Goal: Information Seeking & Learning: Learn about a topic

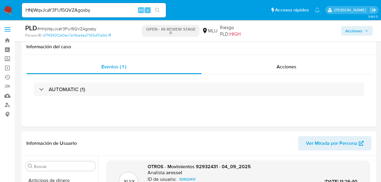
select select "10"
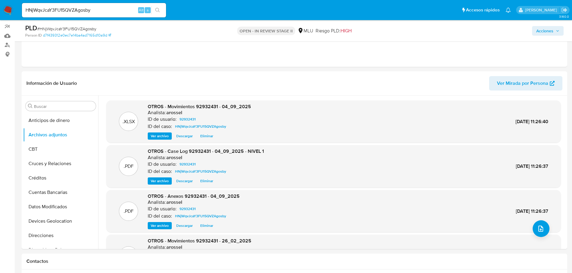
scroll to position [156, 0]
click at [66, 8] on input "HNjWqvJcaY3FU15QVZAgosby" at bounding box center [94, 10] width 144 height 8
paste input "d0Msk3S9lXZ10F67I6jsjGaQ"
type input "d0Msk3S9lXZ10F67I6jsjGaQ"
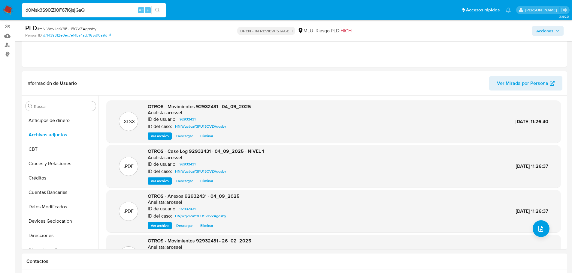
click at [158, 8] on icon "search-icon" at bounding box center [157, 10] width 5 height 5
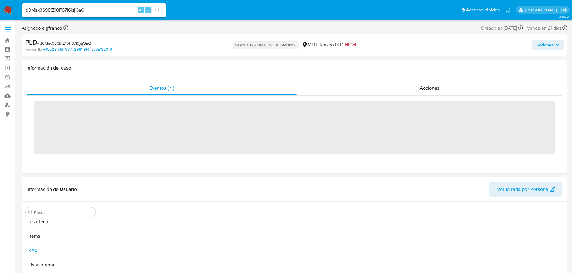
scroll to position [268, 0]
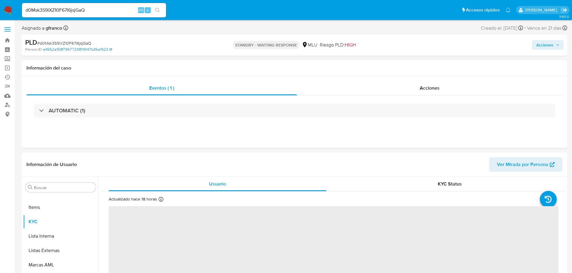
select select "10"
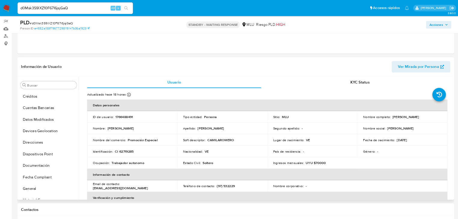
scroll to position [0, 0]
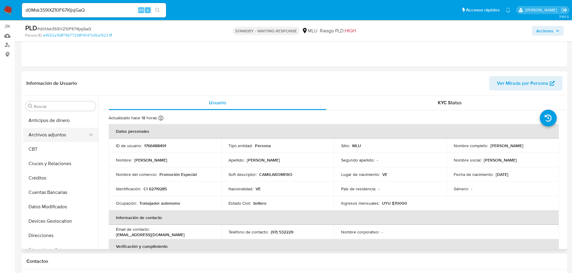
click at [59, 136] on button "Archivos adjuntos" at bounding box center [58, 135] width 70 height 14
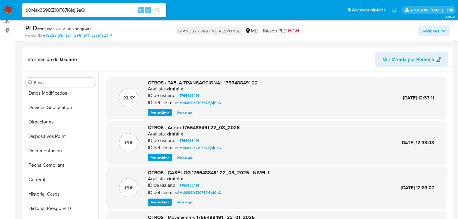
scroll to position [192, 0]
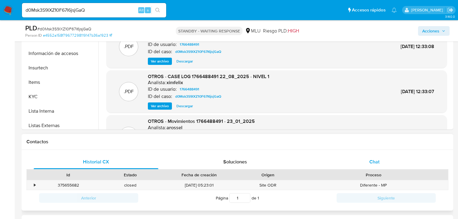
click at [346, 163] on div "Chat" at bounding box center [374, 162] width 125 height 14
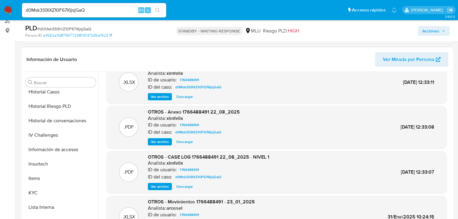
scroll to position [24, 0]
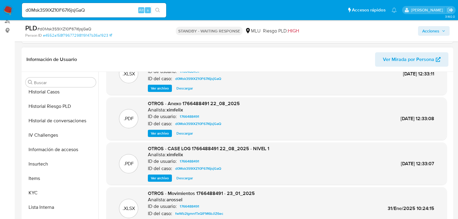
click at [162, 180] on span "Ver archivo" at bounding box center [160, 178] width 18 height 6
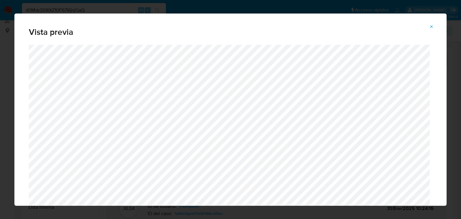
click at [381, 28] on button "Attachment preview" at bounding box center [431, 27] width 13 height 10
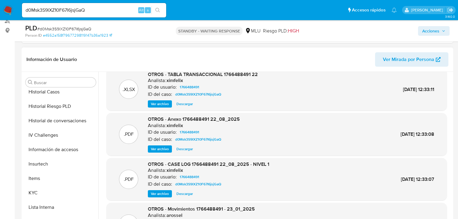
scroll to position [0, 0]
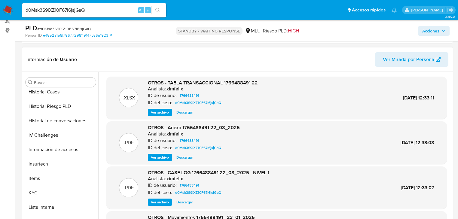
click at [163, 159] on span "Ver archivo" at bounding box center [160, 157] width 18 height 6
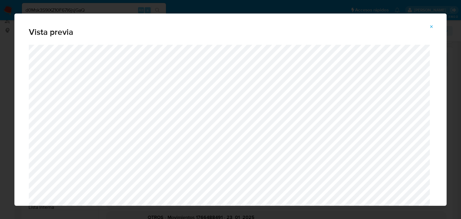
click at [381, 27] on icon "Attachment preview" at bounding box center [431, 26] width 5 height 5
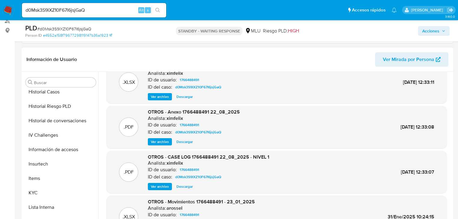
scroll to position [24, 0]
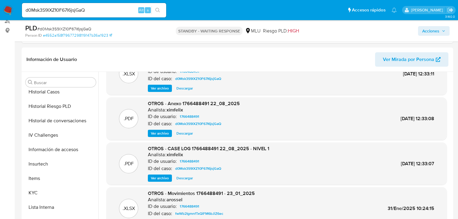
click at [162, 177] on span "Ver archivo" at bounding box center [160, 178] width 18 height 6
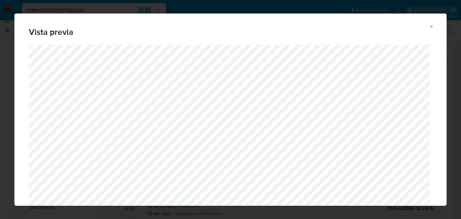
drag, startPoint x: 425, startPoint y: 29, endPoint x: 429, endPoint y: 28, distance: 3.4
click at [381, 29] on button "Attachment preview" at bounding box center [431, 27] width 13 height 10
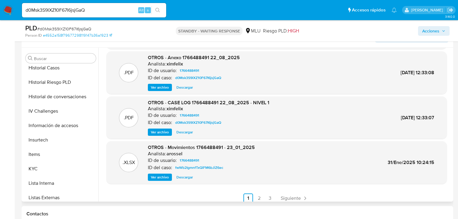
scroll to position [48, 0]
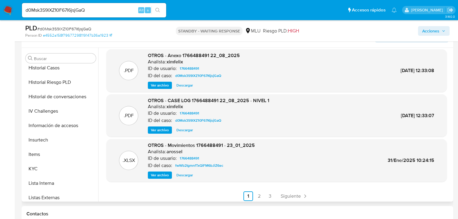
click at [164, 131] on span "Ver archivo" at bounding box center [160, 130] width 18 height 6
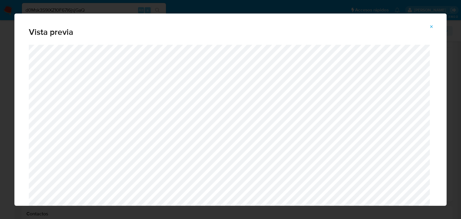
click at [381, 24] on icon "Attachment preview" at bounding box center [431, 26] width 5 height 5
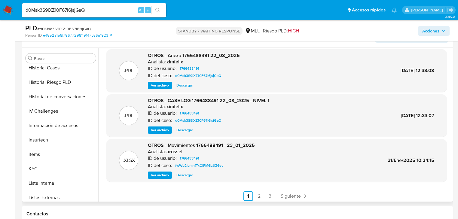
click at [161, 85] on span "Ver archivo" at bounding box center [160, 85] width 18 height 6
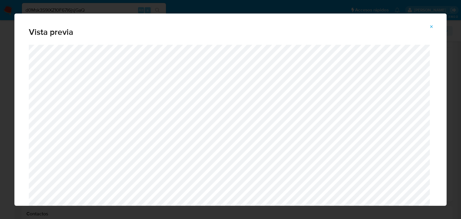
click at [381, 29] on icon "Attachment preview" at bounding box center [431, 26] width 5 height 5
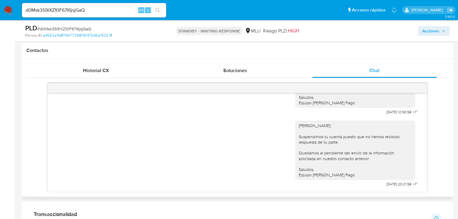
scroll to position [276, 0]
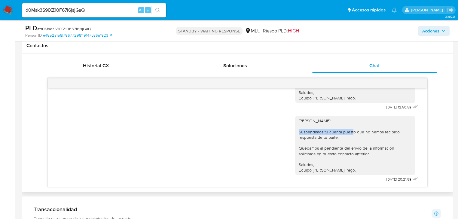
drag, startPoint x: 346, startPoint y: 131, endPoint x: 353, endPoint y: 131, distance: 7.2
click at [353, 131] on div "Hola, José: Suspendimos tu cuenta puesto que no hemos recibido respuesta de tu …" at bounding box center [354, 145] width 113 height 55
click at [341, 155] on div "Hola, José: Suspendimos tu cuenta puesto que no hemos recibido respuesta de tu …" at bounding box center [354, 145] width 113 height 55
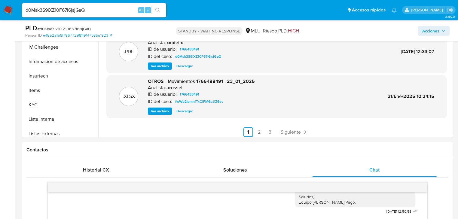
scroll to position [108, 0]
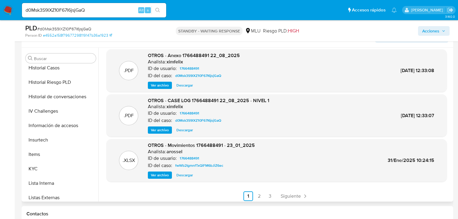
click at [156, 130] on span "Ver archivo" at bounding box center [160, 130] width 18 height 6
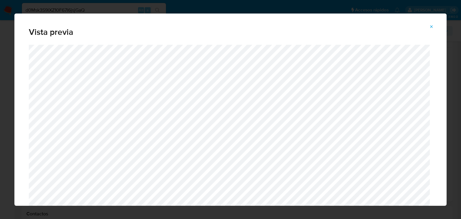
click at [381, 27] on icon "Attachment preview" at bounding box center [432, 26] width 3 height 3
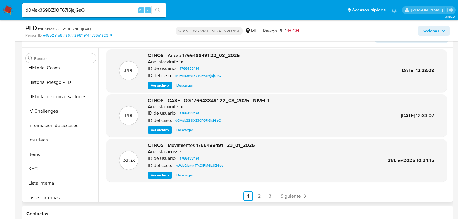
click at [165, 86] on span "Ver archivo" at bounding box center [160, 85] width 18 height 6
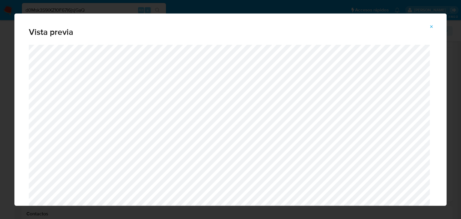
click at [381, 26] on button "Attachment preview" at bounding box center [431, 27] width 13 height 10
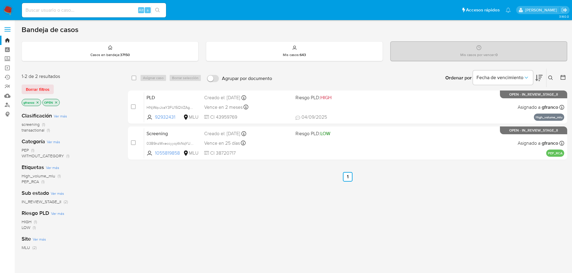
click at [37, 101] on icon "close-filter" at bounding box center [38, 103] width 4 height 4
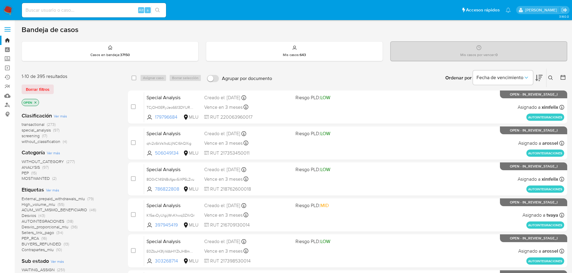
click at [37, 102] on icon "close-filter" at bounding box center [36, 103] width 4 height 4
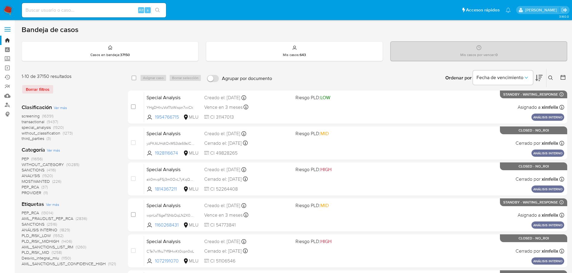
scroll to position [207, 0]
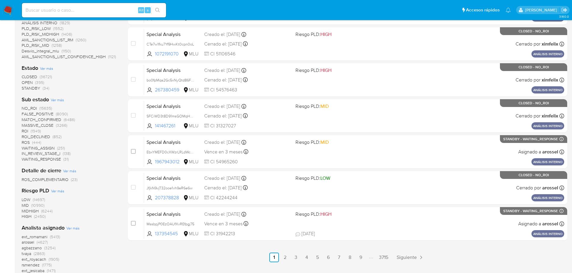
click at [42, 138] on span "ROI_DECLINED" at bounding box center [36, 137] width 29 height 6
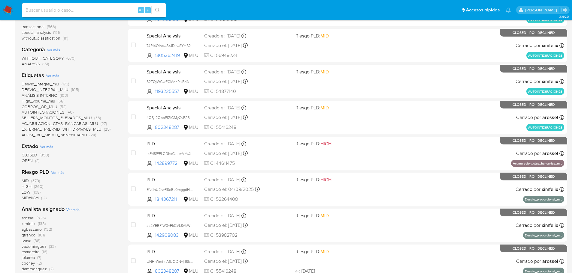
scroll to position [87, 0]
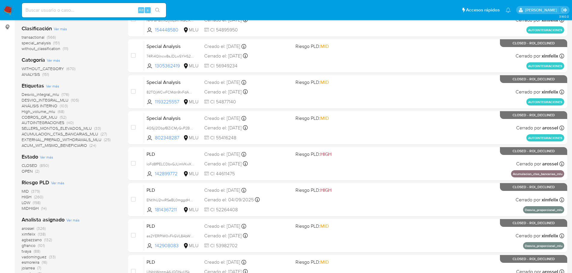
click at [23, 171] on span "OPEN" at bounding box center [27, 171] width 11 height 6
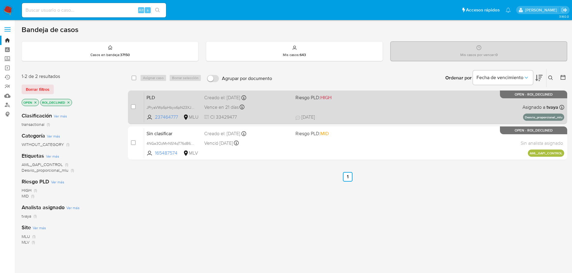
click at [419, 109] on div "PLD JPryaVWp5pHbyo6pN23XJ5ev 237464777 MLU Riesgo PLD: HIGH Creado el: 12/07/20…" at bounding box center [354, 107] width 420 height 30
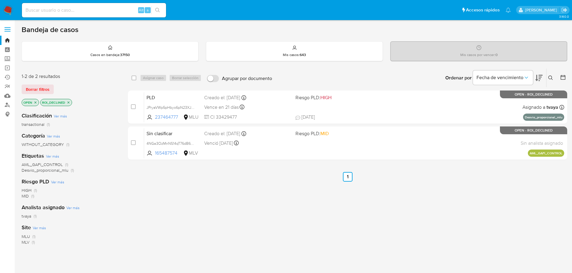
click at [35, 105] on p "OPEN" at bounding box center [30, 102] width 17 height 7
click at [35, 103] on icon "close-filter" at bounding box center [36, 103] width 4 height 4
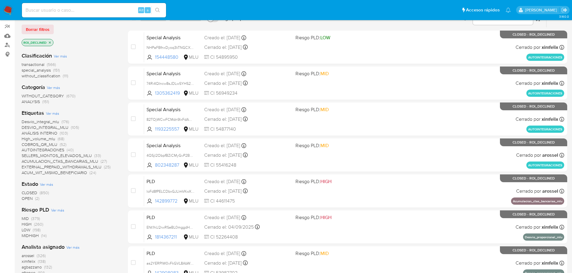
scroll to position [150, 0]
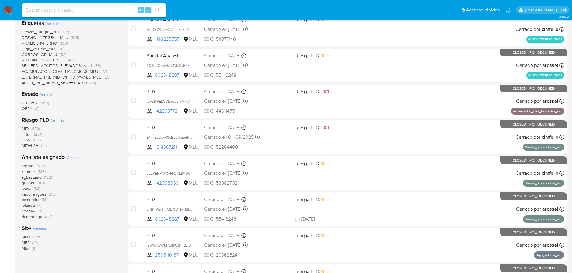
click at [30, 172] on span "ximfelix" at bounding box center [29, 172] width 14 height 6
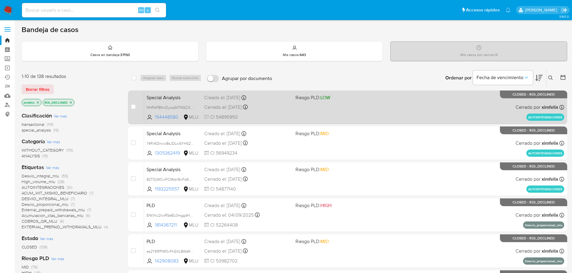
click at [328, 112] on div "Special Analysis NHPaFBfnxDyoq3kTNGCXt8D9 154448580 MLU Riesgo PLD: LOW Creado …" at bounding box center [354, 107] width 420 height 30
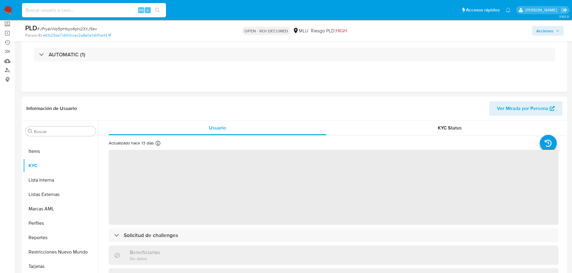
scroll to position [120, 0]
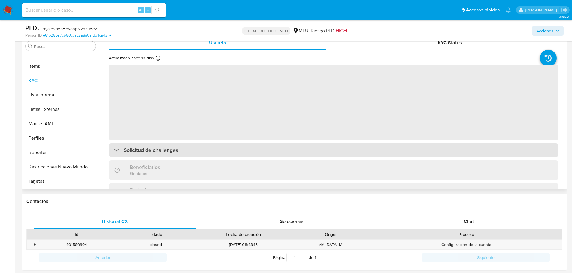
select select "10"
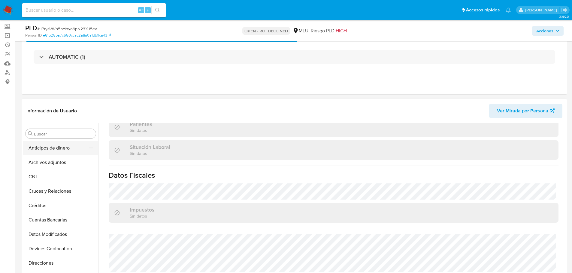
scroll to position [30, 0]
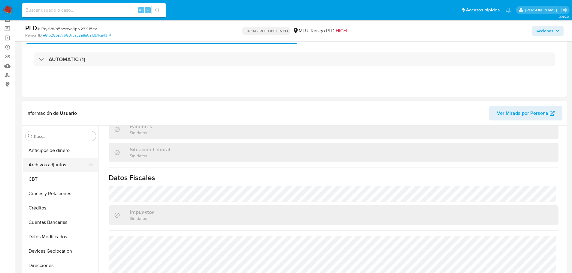
click at [57, 161] on button "Archivos adjuntos" at bounding box center [58, 165] width 70 height 14
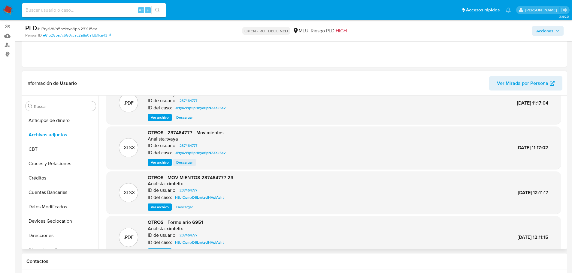
scroll to position [0, 0]
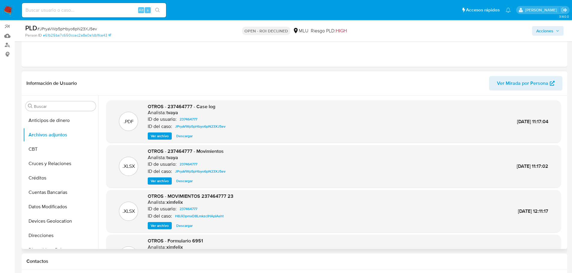
click at [153, 136] on span "Ver archivo" at bounding box center [160, 136] width 18 height 6
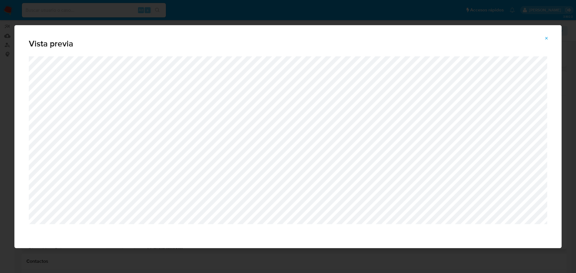
click at [545, 41] on span "Attachment preview" at bounding box center [547, 38] width 5 height 8
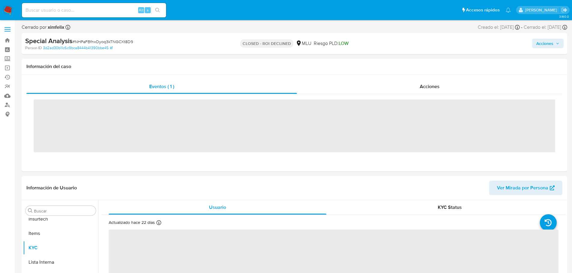
scroll to position [268, 0]
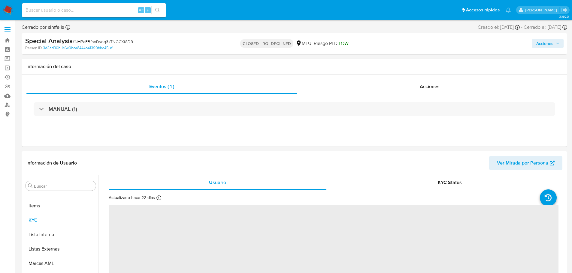
select select "10"
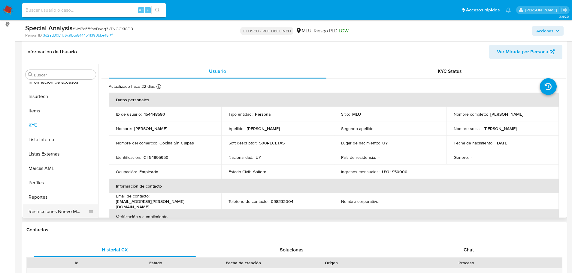
scroll to position [238, 0]
click at [107, 8] on input at bounding box center [94, 10] width 144 height 8
paste input "KJknyluXCImzJpzx0w1UPbHe"
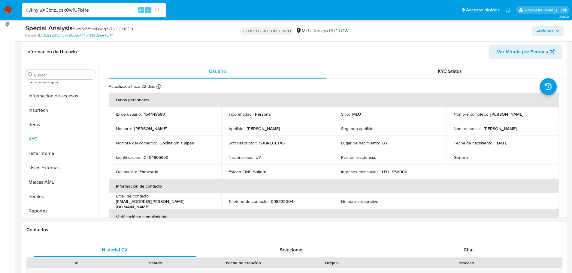
type input "KJknyluXCImzJpzx0w1UPbHe"
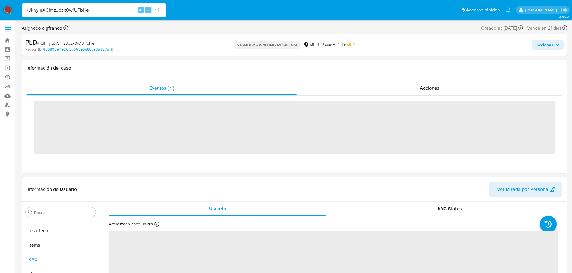
scroll to position [268, 0]
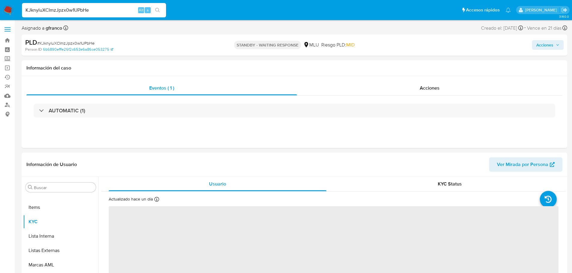
select select "10"
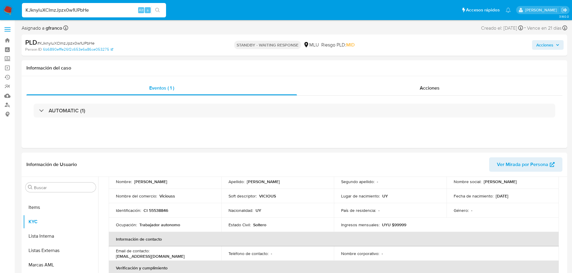
scroll to position [90, 0]
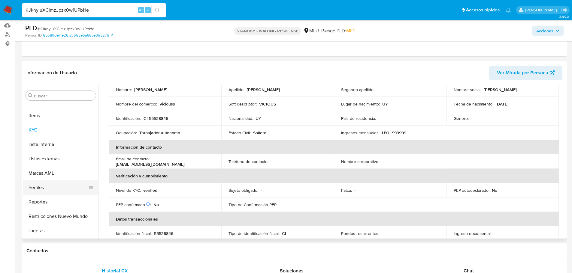
scroll to position [60, 0]
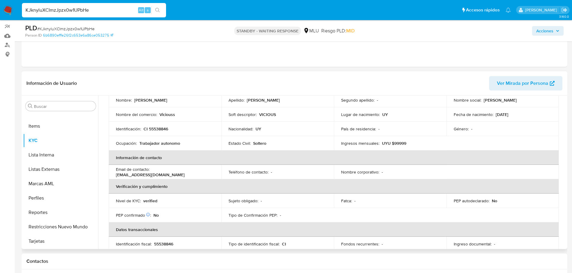
click at [398, 157] on th "Información de contacto" at bounding box center [334, 158] width 450 height 14
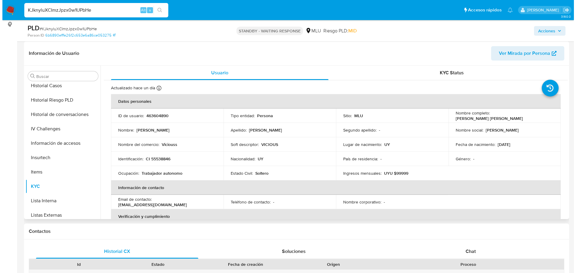
scroll to position [178, 0]
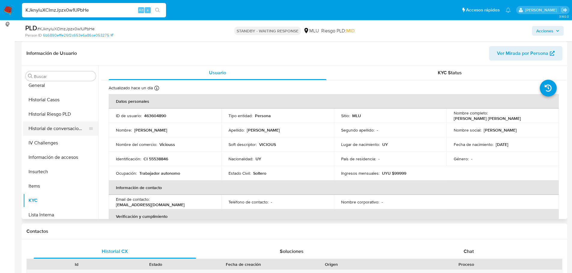
click at [69, 133] on button "Historial de conversaciones" at bounding box center [58, 129] width 70 height 14
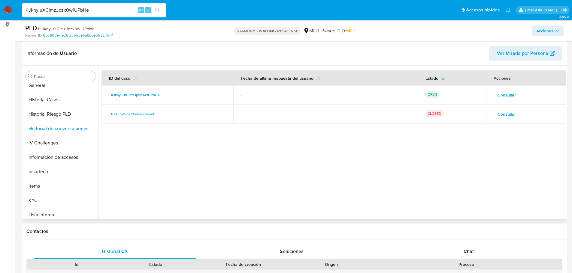
click at [507, 114] on span "Consultar" at bounding box center [506, 114] width 18 height 8
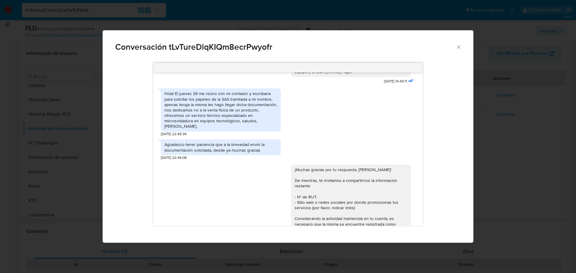
scroll to position [128, 0]
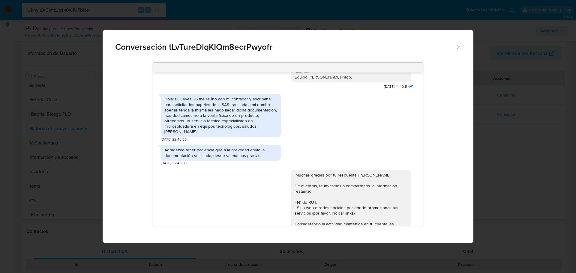
click at [237, 49] on span "Conversación tLvTureDlqKIQm8ecrPwyofr" at bounding box center [285, 47] width 341 height 8
click at [237, 48] on span "Conversación tLvTureDlqKIQm8ecrPwyofr" at bounding box center [285, 47] width 341 height 8
copy span "tLvTureDlqKIQm8ecrPwyofr"
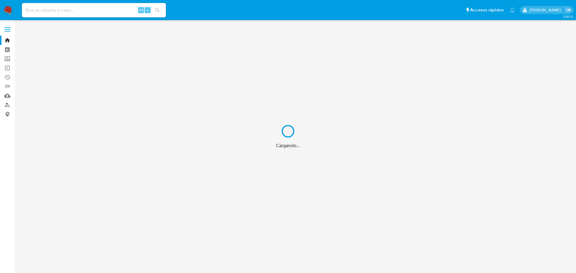
click at [79, 14] on div "Cargando..." at bounding box center [288, 136] width 576 height 273
click at [80, 8] on div "Cargando..." at bounding box center [288, 136] width 576 height 273
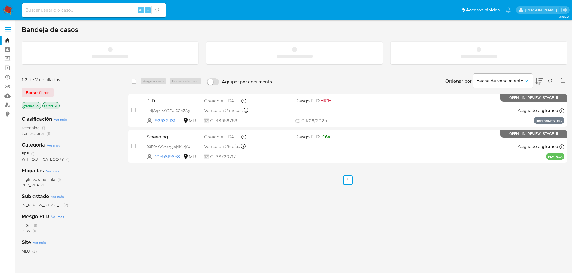
click at [63, 8] on input at bounding box center [94, 10] width 144 height 8
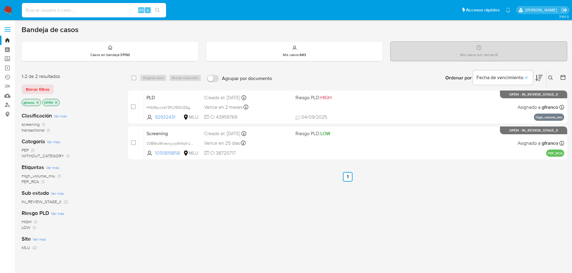
paste input "662326942"
type input "662326942"
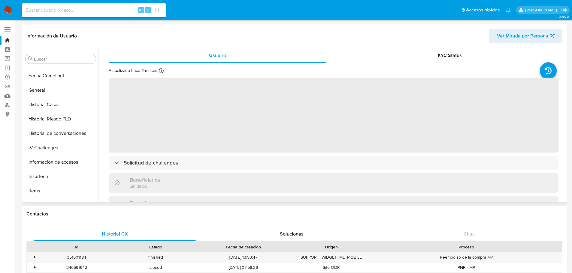
select select "10"
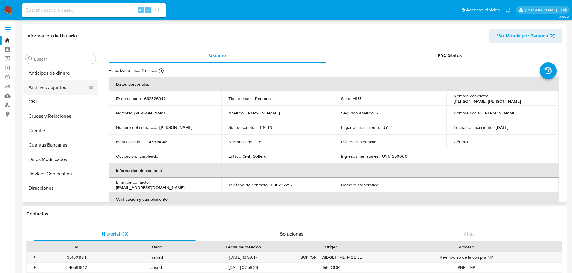
click at [56, 83] on button "Archivos adjuntos" at bounding box center [58, 87] width 70 height 14
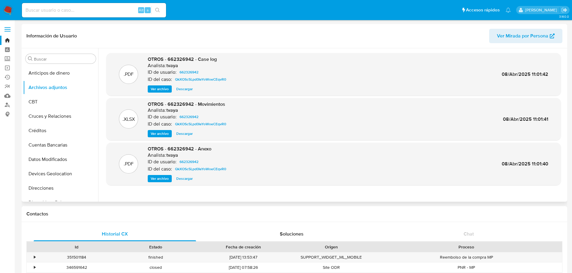
click at [159, 88] on span "Ver archivo" at bounding box center [160, 89] width 18 height 6
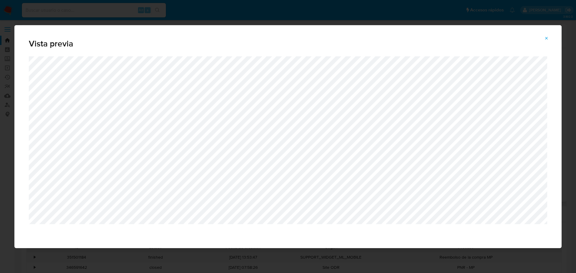
click at [548, 38] on icon "Attachment preview" at bounding box center [547, 38] width 3 height 3
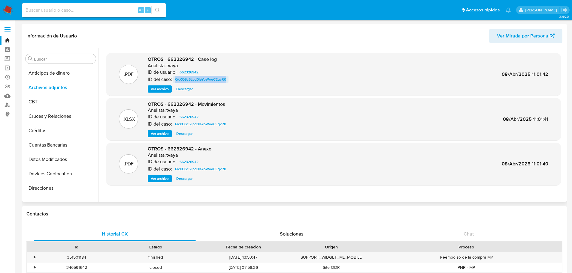
drag, startPoint x: 232, startPoint y: 79, endPoint x: 175, endPoint y: 80, distance: 57.4
click at [175, 80] on div ".PDF OTROS - 662326942 - Case log Analista: tvaya ID de usuario: 662326942 ID d…" at bounding box center [333, 74] width 449 height 37
copy span "QkXOSc5Lpd0IeYoWoeCEqvR0"
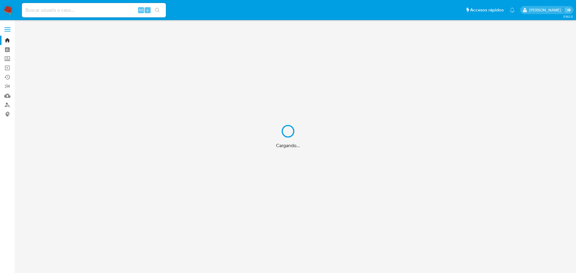
click at [72, 9] on div "Cargando..." at bounding box center [288, 136] width 576 height 273
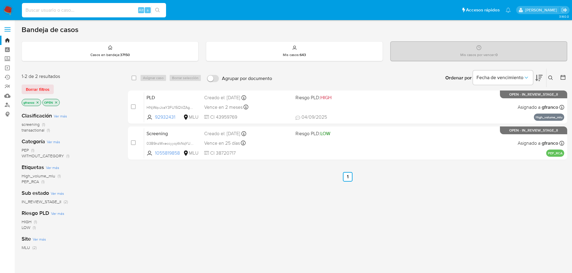
click at [107, 11] on input at bounding box center [94, 10] width 144 height 8
paste input "HNjWqvJcaY3FU15QVZAgosby"
type input "HNjWqvJcaY3FU15QVZAgosby"
click at [160, 12] on icon "search-icon" at bounding box center [157, 10] width 5 height 5
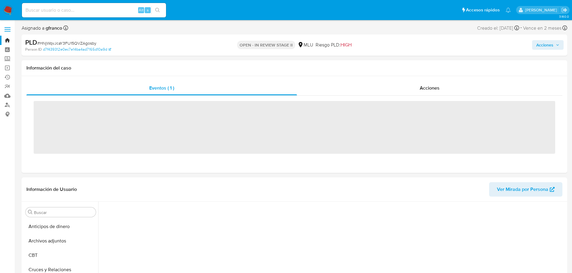
scroll to position [255, 0]
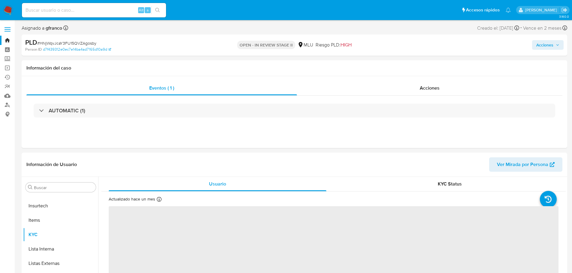
select select "10"
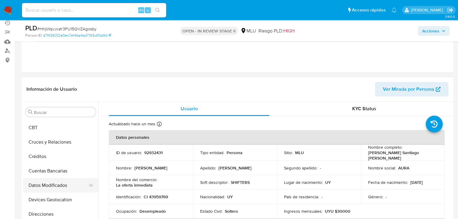
scroll to position [0, 0]
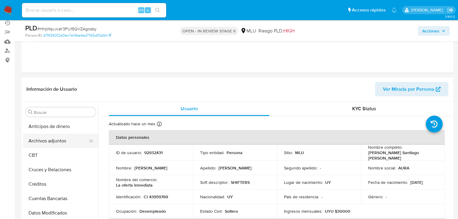
click at [59, 144] on button "Archivos adjuntos" at bounding box center [58, 141] width 70 height 14
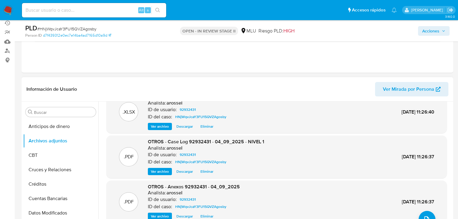
scroll to position [24, 0]
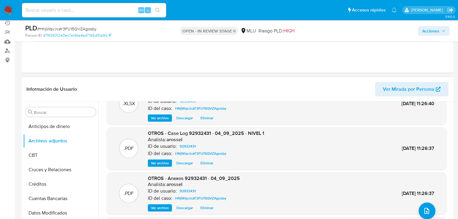
click at [162, 163] on span "Ver archivo" at bounding box center [160, 163] width 18 height 6
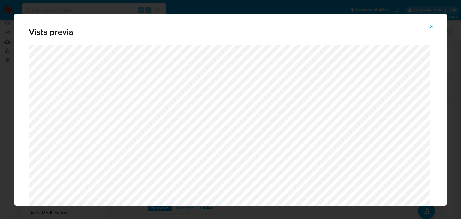
click at [434, 24] on button "Attachment preview" at bounding box center [431, 27] width 13 height 10
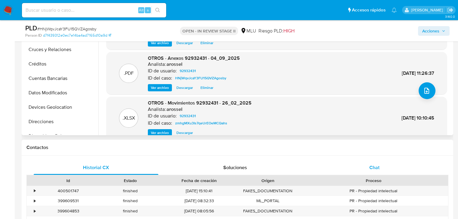
click at [395, 166] on div "Chat" at bounding box center [374, 167] width 125 height 14
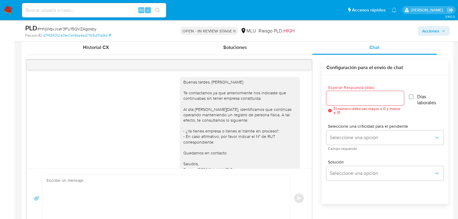
scroll to position [212, 0]
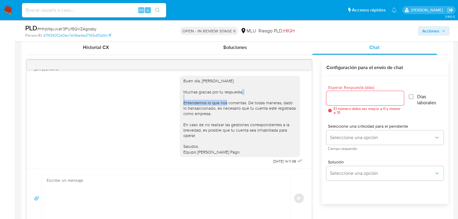
drag, startPoint x: 190, startPoint y: 103, endPoint x: 239, endPoint y: 104, distance: 48.9
click at [239, 104] on div "Buen día, Ruben. Muchas gracias por tu respuesta. Entendemos lo que nos comenta…" at bounding box center [239, 116] width 113 height 77
drag, startPoint x: 276, startPoint y: 104, endPoint x: 214, endPoint y: 103, distance: 62.2
click at [214, 102] on div "Buen día, Ruben. Muchas gracias por tu respuesta. Entendemos lo que nos comenta…" at bounding box center [239, 116] width 113 height 77
drag, startPoint x: 211, startPoint y: 107, endPoint x: 271, endPoint y: 109, distance: 60.4
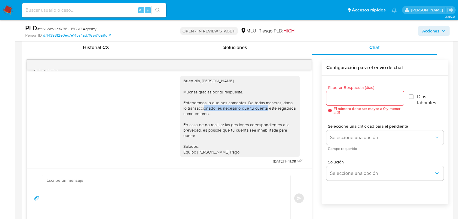
click at [271, 109] on div "Buen día, Ruben. Muchas gracias por tu respuesta. Entendemos lo que nos comenta…" at bounding box center [239, 116] width 113 height 77
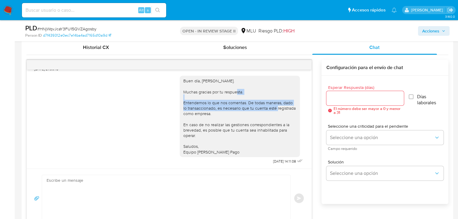
drag, startPoint x: 281, startPoint y: 108, endPoint x: 184, endPoint y: 104, distance: 97.0
click at [184, 104] on div "Buen día, Ruben. Muchas gracias por tu respuesta. Entendemos lo que nos comenta…" at bounding box center [239, 116] width 113 height 77
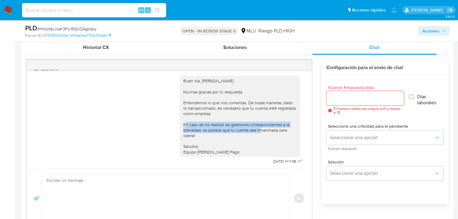
drag, startPoint x: 196, startPoint y: 122, endPoint x: 268, endPoint y: 127, distance: 72.5
click at [268, 127] on div "Buen día, Ruben. Muchas gracias por tu respuesta. Entendemos lo que nos comenta…" at bounding box center [239, 116] width 113 height 77
click at [271, 129] on div "Buen día, Ruben. Muchas gracias por tu respuesta. Entendemos lo que nos comenta…" at bounding box center [239, 116] width 113 height 77
drag, startPoint x: 222, startPoint y: 126, endPoint x: 178, endPoint y: 123, distance: 44.8
click at [180, 123] on div "Buen día, Ruben. Muchas gracias por tu respuesta. Entendemos lo que nos comenta…" at bounding box center [240, 116] width 120 height 81
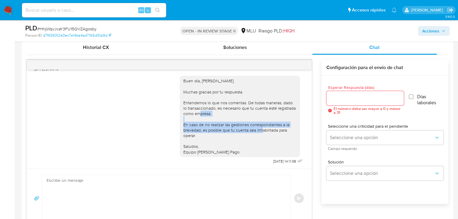
click at [190, 130] on div "Buen día, Ruben. Muchas gracias por tu respuesta. Entendemos lo que nos comenta…" at bounding box center [239, 116] width 113 height 77
drag, startPoint x: 190, startPoint y: 129, endPoint x: 256, endPoint y: 131, distance: 66.4
click at [256, 131] on div "Buen día, Ruben. Muchas gracias por tu respuesta. Entendemos lo que nos comenta…" at bounding box center [239, 116] width 113 height 77
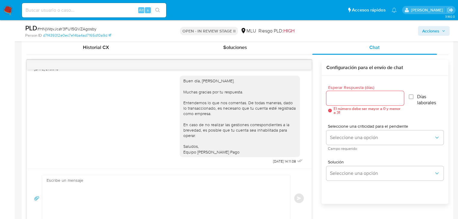
click at [272, 130] on div "Buen día, Ruben. Muchas gracias por tu respuesta. Entendemos lo que nos comenta…" at bounding box center [239, 116] width 113 height 77
drag, startPoint x: 271, startPoint y: 160, endPoint x: 282, endPoint y: 161, distance: 11.1
click at [281, 161] on div "Buen día, Ruben. Muchas gracias por tu respuesta. Entendemos lo que nos comenta…" at bounding box center [242, 118] width 124 height 94
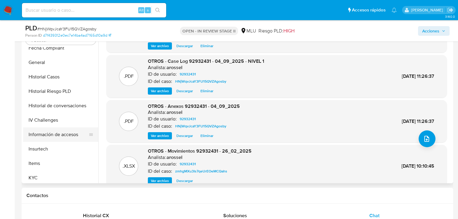
scroll to position [168, 0]
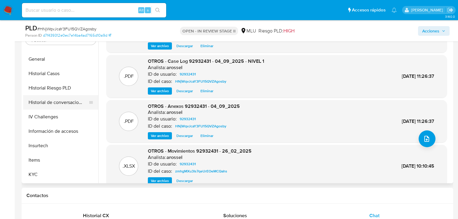
click at [68, 107] on button "Historial de conversaciones" at bounding box center [58, 102] width 70 height 14
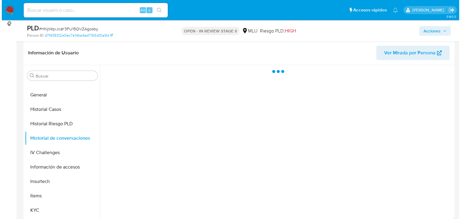
scroll to position [78, 0]
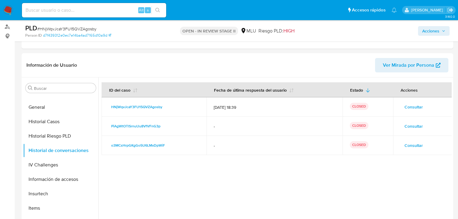
click at [406, 125] on span "Consultar" at bounding box center [413, 126] width 18 height 8
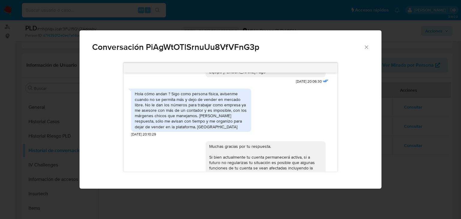
scroll to position [95, 0]
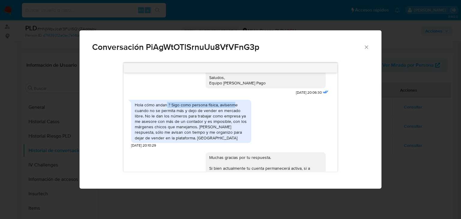
drag, startPoint x: 166, startPoint y: 104, endPoint x: 234, endPoint y: 106, distance: 67.6
click at [234, 106] on div "Hola cómo andan ? Sigo como persona física, avísenme cuando no se permita más y…" at bounding box center [191, 121] width 113 height 38
drag, startPoint x: 149, startPoint y: 110, endPoint x: 237, endPoint y: 110, distance: 88.6
click at [237, 110] on div "Hola cómo andan ? Sigo como persona física, avísenme cuando no se permita más y…" at bounding box center [191, 121] width 113 height 38
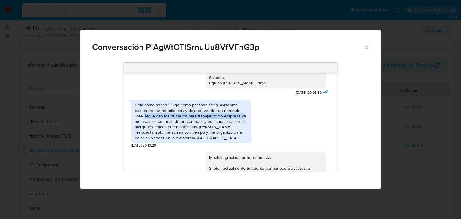
drag, startPoint x: 143, startPoint y: 115, endPoint x: 243, endPoint y: 116, distance: 99.4
click at [243, 116] on div "Hola cómo andan ? Sigo como persona física, avísenme cuando no se permita más y…" at bounding box center [191, 121] width 113 height 38
drag, startPoint x: 157, startPoint y: 122, endPoint x: 244, endPoint y: 122, distance: 86.5
click at [244, 122] on div "Hola cómo andan ? Sigo como persona física, avísenme cuando no se permita más y…" at bounding box center [191, 121] width 113 height 38
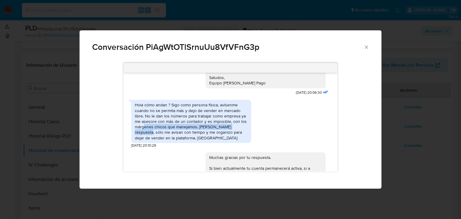
drag, startPoint x: 147, startPoint y: 126, endPoint x: 245, endPoint y: 126, distance: 98.2
click at [245, 126] on div "Hola cómo andan ? Sigo como persona física, avísenme cuando no se permita más y…" at bounding box center [191, 121] width 113 height 38
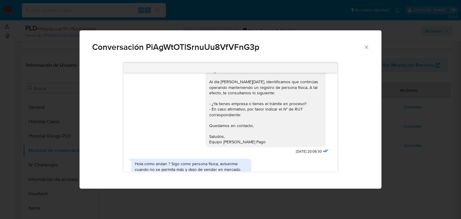
scroll to position [0, 0]
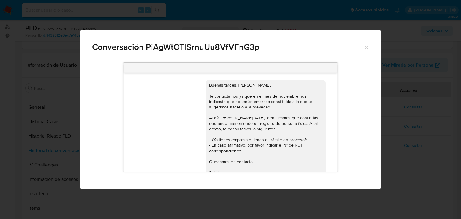
click at [366, 46] on icon "Cerrar" at bounding box center [367, 47] width 6 height 6
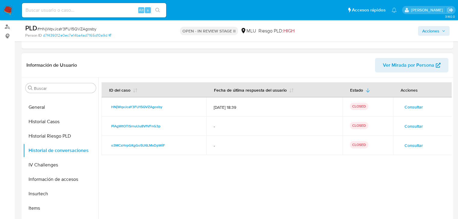
click at [417, 145] on span "Consultar" at bounding box center [413, 145] width 18 height 8
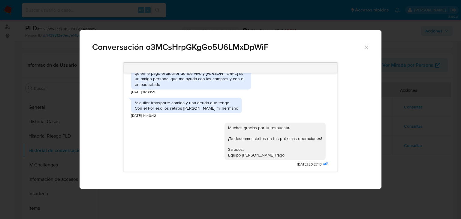
scroll to position [443, 0]
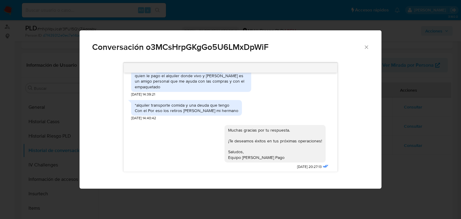
drag, startPoint x: 156, startPoint y: 91, endPoint x: 220, endPoint y: 93, distance: 64.3
click at [220, 89] on div "Muchas gracias, los retiros son para mi hermano Nazario a quien le pago el alqu…" at bounding box center [191, 79] width 113 height 22
drag, startPoint x: 160, startPoint y: 98, endPoint x: 194, endPoint y: 102, distance: 34.5
click at [197, 89] on div "Muchas gracias, los retiros son para mi hermano Nazario a quien le pago el alqu…" at bounding box center [191, 79] width 113 height 22
click at [187, 89] on div "Muchas gracias, los retiros son para mi hermano Nazario a quien le pago el alqu…" at bounding box center [191, 79] width 113 height 22
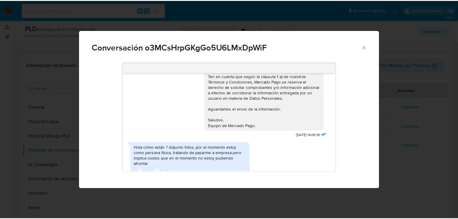
scroll to position [203, 0]
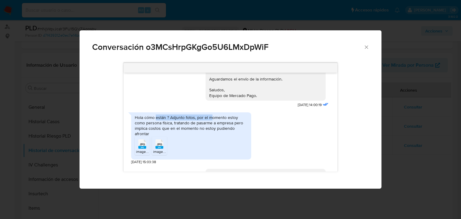
drag, startPoint x: 156, startPoint y: 124, endPoint x: 213, endPoint y: 123, distance: 56.1
click at [213, 123] on div "Hola cómo están ? Adjunto fotos, por el momento estoy como persona física, trat…" at bounding box center [191, 126] width 113 height 22
drag, startPoint x: 187, startPoint y: 127, endPoint x: 218, endPoint y: 128, distance: 30.6
click at [210, 127] on div "Hola cómo están ? Adjunto fotos, por el momento estoy como persona física, trat…" at bounding box center [191, 126] width 113 height 22
click at [366, 46] on icon "Cerrar" at bounding box center [366, 46] width 3 height 3
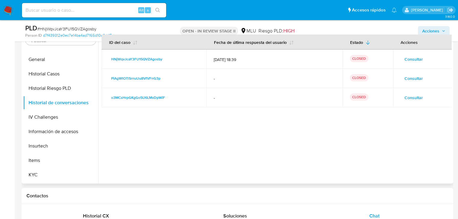
scroll to position [126, 0]
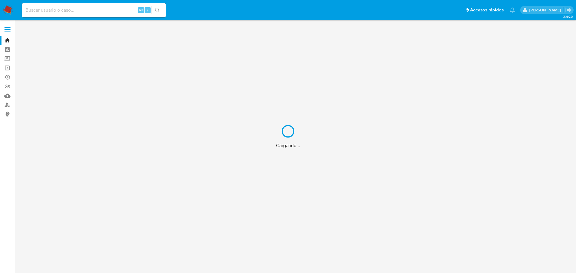
click at [7, 12] on div "Cargando..." at bounding box center [288, 136] width 576 height 273
click at [1, 5] on div "Cargando..." at bounding box center [288, 136] width 576 height 273
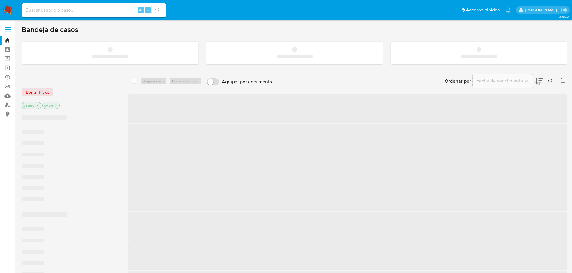
click at [1, 5] on nav "Pausado Ver notificaciones Alt s Accesos rápidos Presiona las siguientes teclas…" at bounding box center [286, 10] width 572 height 20
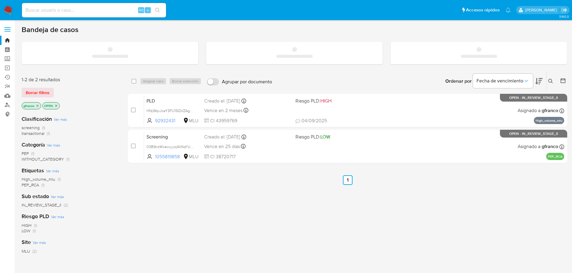
click at [11, 9] on img at bounding box center [8, 10] width 10 height 10
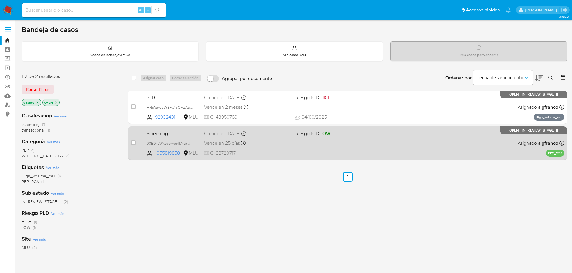
click at [390, 147] on div "Screening 03B9nzWxeccyyoj4kNqYU5T7 1055819858 MLU Riesgo PLD: LOW Creado el: 14…" at bounding box center [354, 143] width 420 height 30
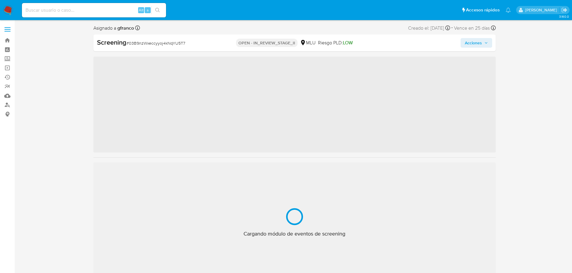
scroll to position [268, 0]
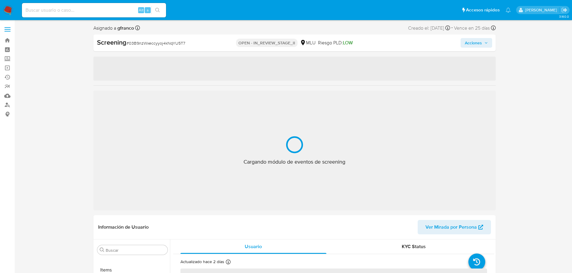
select select "10"
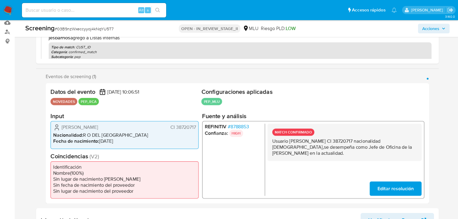
scroll to position [96, 0]
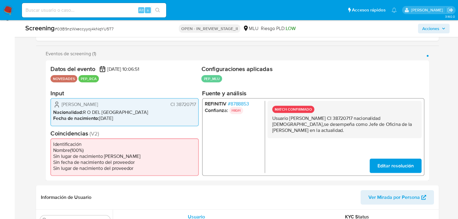
click at [318, 119] on p "Usuario [PERSON_NAME] CI 38720717 nacionalidad [DEMOGRAPHIC_DATA],se desempeña …" at bounding box center [344, 124] width 144 height 18
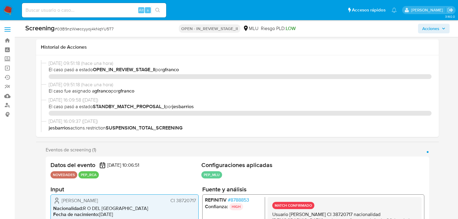
select select "10"
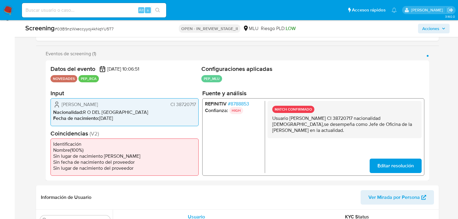
scroll to position [268, 0]
click at [303, 122] on p "Usuario [PERSON_NAME] CI 38720717 nacionalidad [DEMOGRAPHIC_DATA],se desempeña …" at bounding box center [344, 124] width 144 height 18
drag, startPoint x: 309, startPoint y: 119, endPoint x: 343, endPoint y: 119, distance: 34.8
click at [343, 119] on p "Usuario [PERSON_NAME] CI 38720717 nacionalidad [DEMOGRAPHIC_DATA],se desempeña …" at bounding box center [344, 124] width 144 height 18
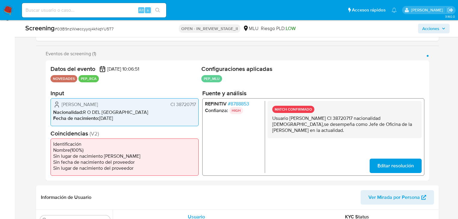
drag, startPoint x: 316, startPoint y: 117, endPoint x: 357, endPoint y: 116, distance: 41.1
click at [347, 116] on p "Usuario [PERSON_NAME] CI 38720717 nacionalidad [DEMOGRAPHIC_DATA],se desempeña …" at bounding box center [344, 124] width 144 height 18
click at [371, 122] on p "Usuario [PERSON_NAME] CI 38720717 nacionalidad [DEMOGRAPHIC_DATA],se desempeña …" at bounding box center [344, 124] width 144 height 18
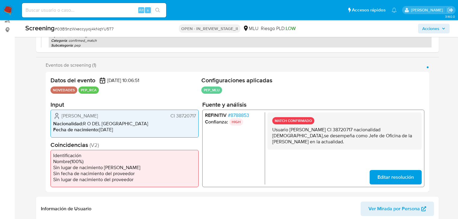
scroll to position [96, 0]
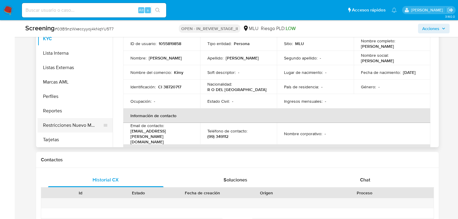
click at [72, 125] on button "Restricciones Nuevo Mundo" at bounding box center [73, 125] width 70 height 14
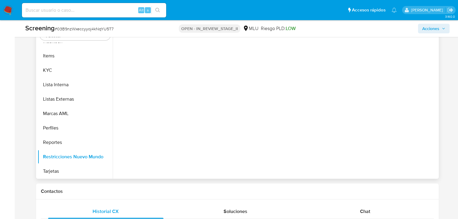
scroll to position [240, 0]
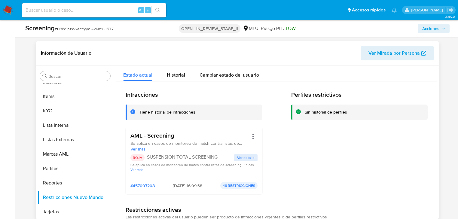
drag, startPoint x: 160, startPoint y: 158, endPoint x: 215, endPoint y: 157, distance: 55.5
click at [215, 157] on p "SUSPENSION TOTAL SCREENING" at bounding box center [190, 157] width 87 height 6
click at [216, 157] on p "SUSPENSION TOTAL SCREENING" at bounding box center [190, 157] width 87 height 6
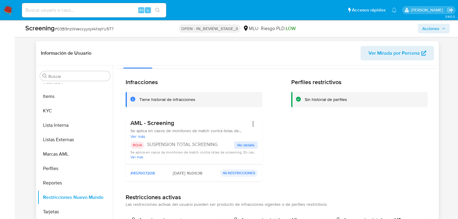
scroll to position [24, 0]
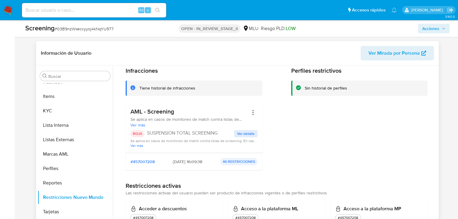
drag, startPoint x: 150, startPoint y: 130, endPoint x: 206, endPoint y: 137, distance: 56.0
click at [206, 137] on div "ROJA SUSPENSION TOTAL SCREENING" at bounding box center [182, 133] width 104 height 7
click at [302, 131] on div "Perfiles restrictivos Sin historial de perfiles" at bounding box center [359, 121] width 137 height 108
click at [318, 118] on div "Perfiles restrictivos Sin historial de perfiles" at bounding box center [359, 121] width 137 height 108
